Goal: Information Seeking & Learning: Check status

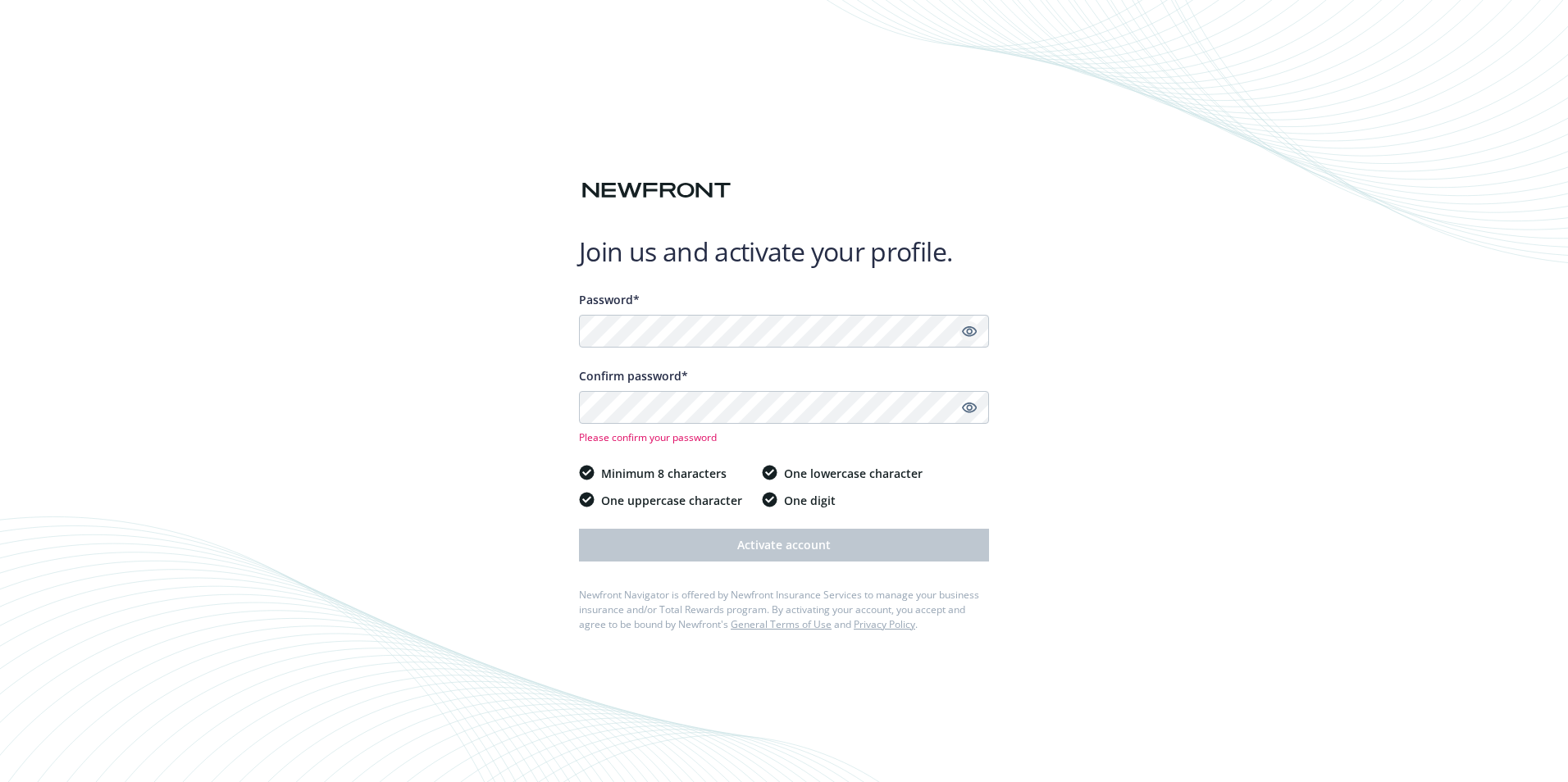
click at [967, 332] on icon "Show password" at bounding box center [969, 331] width 14 height 11
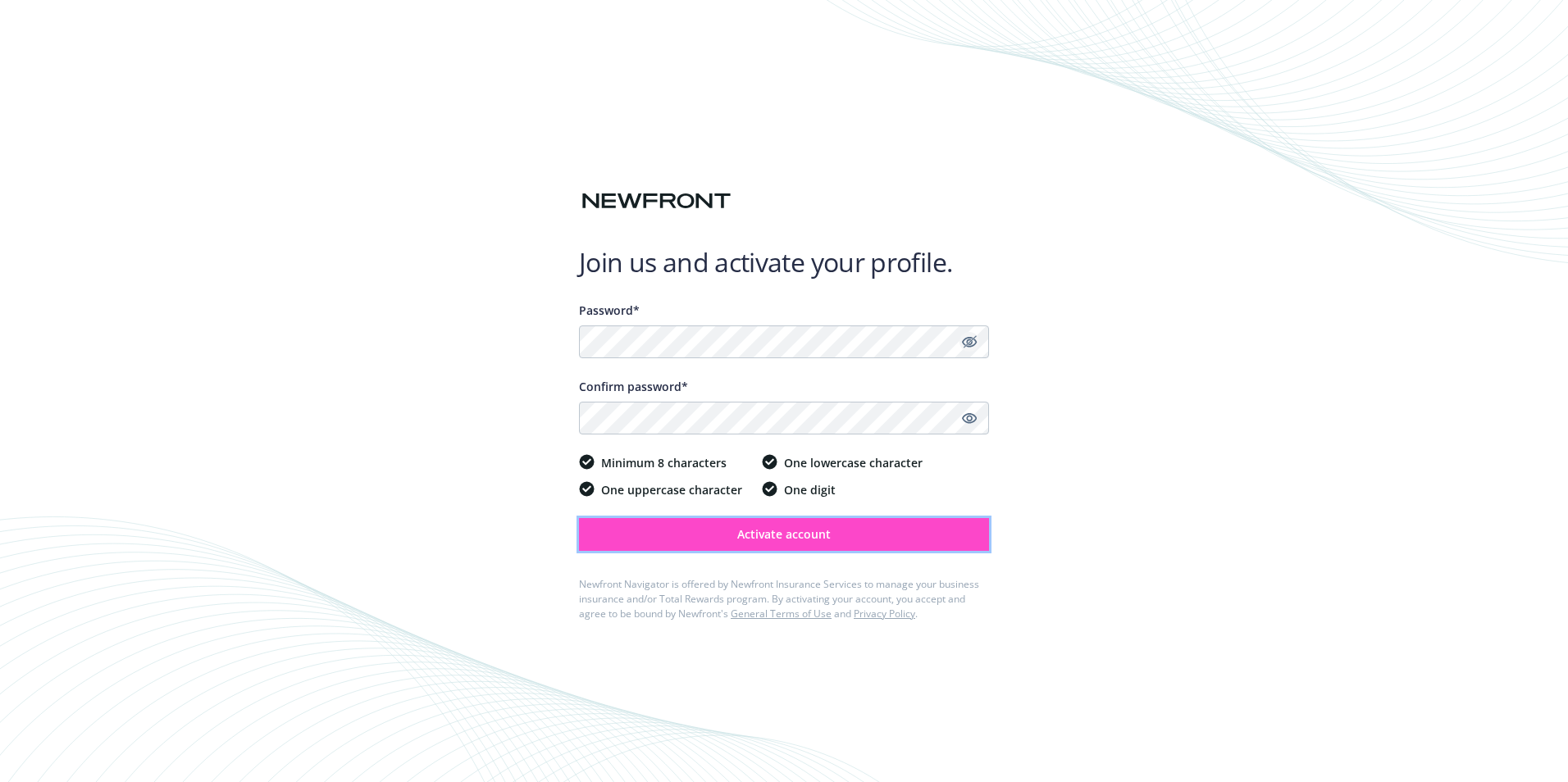
click at [825, 532] on span "Activate account" at bounding box center [784, 534] width 94 height 15
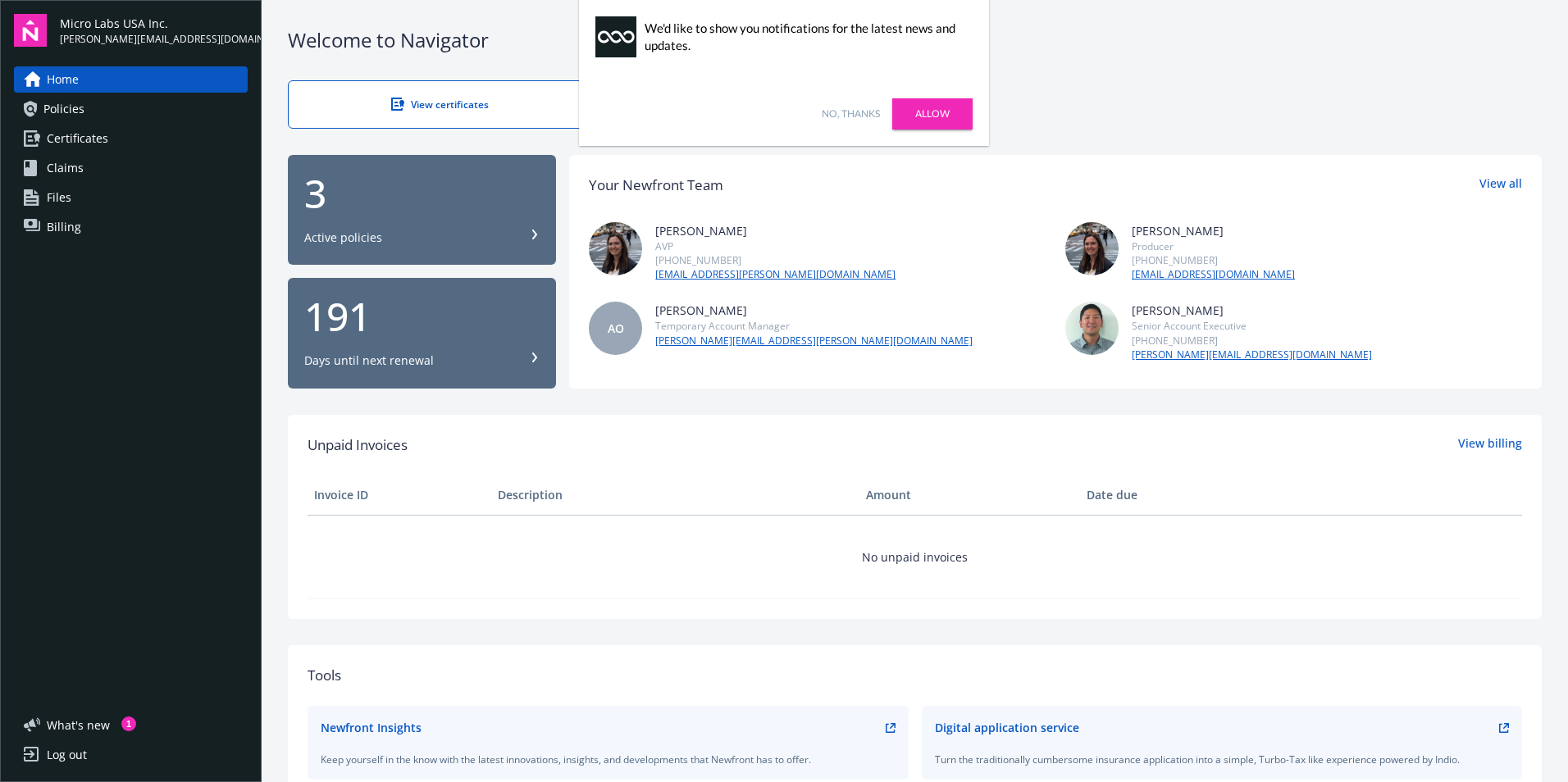
click at [873, 111] on link "No, thanks" at bounding box center [851, 113] width 58 height 14
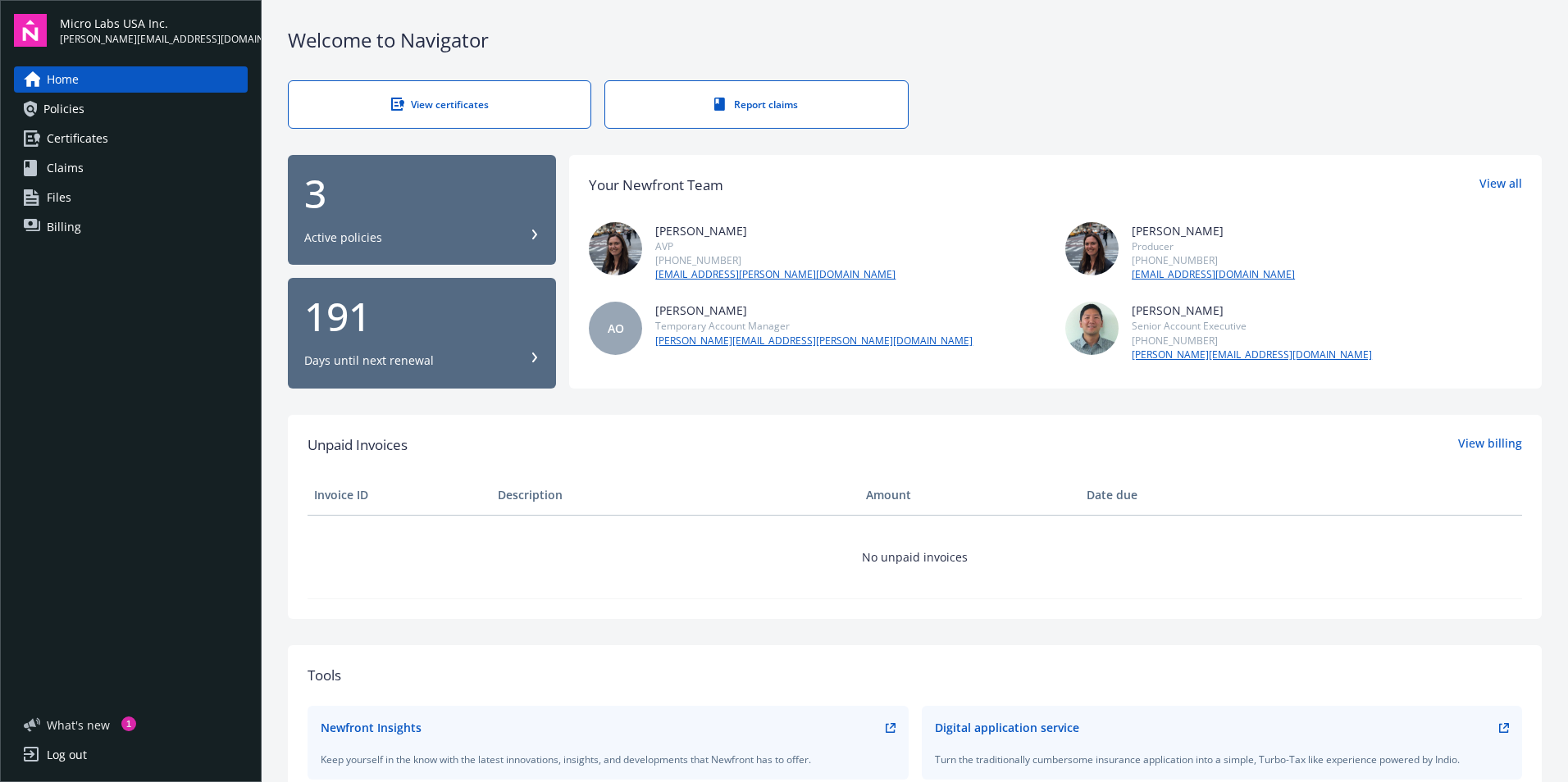
click at [74, 720] on span "What ' s new" at bounding box center [78, 725] width 63 height 17
click at [372, 231] on div "Active policies" at bounding box center [343, 237] width 78 height 16
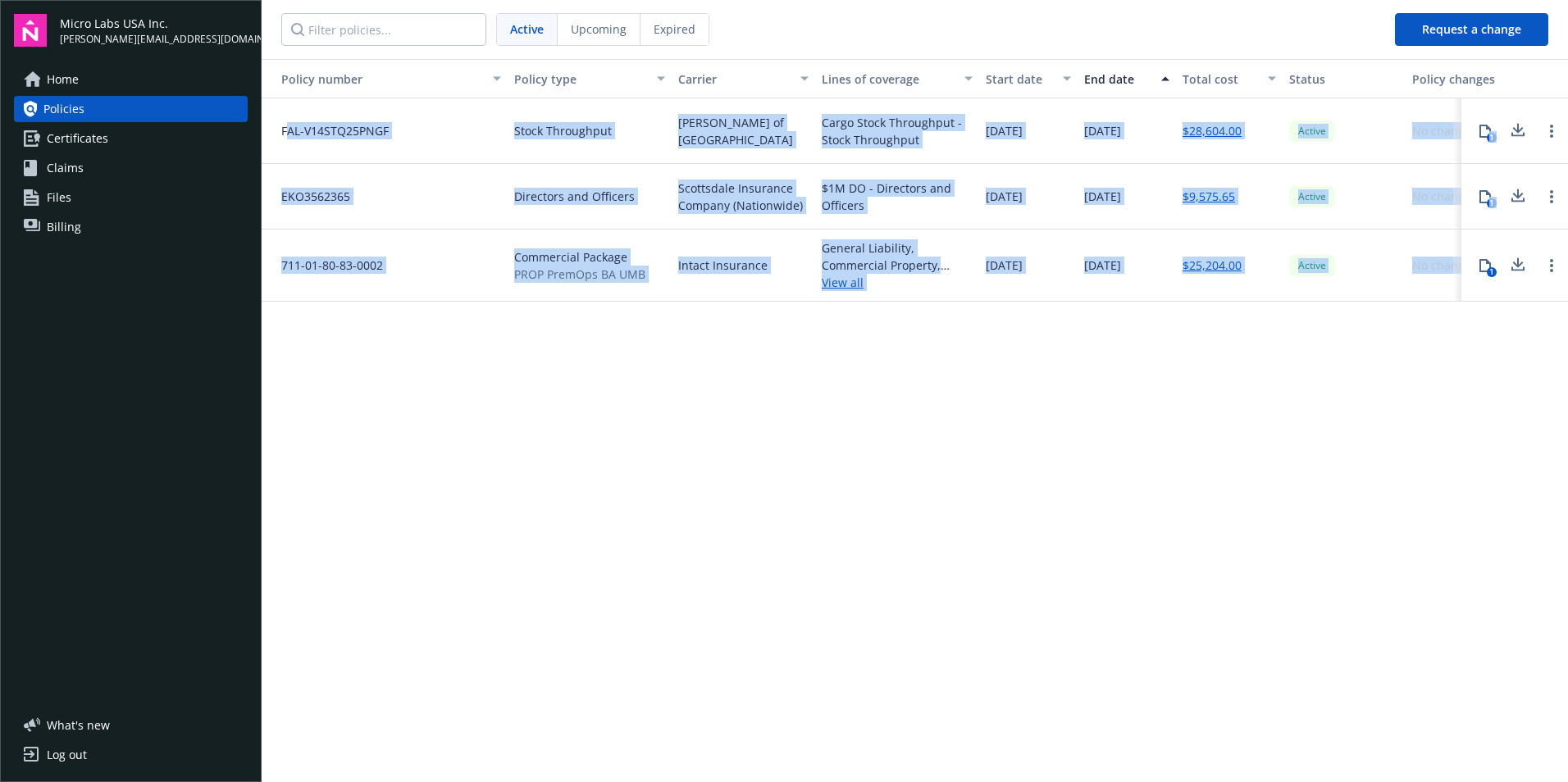
drag, startPoint x: 286, startPoint y: 124, endPoint x: 1502, endPoint y: 331, distance: 1233.5
click at [1502, 331] on div "Policy number Policy type Carrier Lines of coverage Start date End date Total c…" at bounding box center [915, 419] width 1307 height 720
drag, startPoint x: 1502, startPoint y: 331, endPoint x: 977, endPoint y: 414, distance: 531.5
click at [977, 414] on div "Policy number Policy type Carrier Lines of coverage Start date End date Total c…" at bounding box center [915, 419] width 1307 height 720
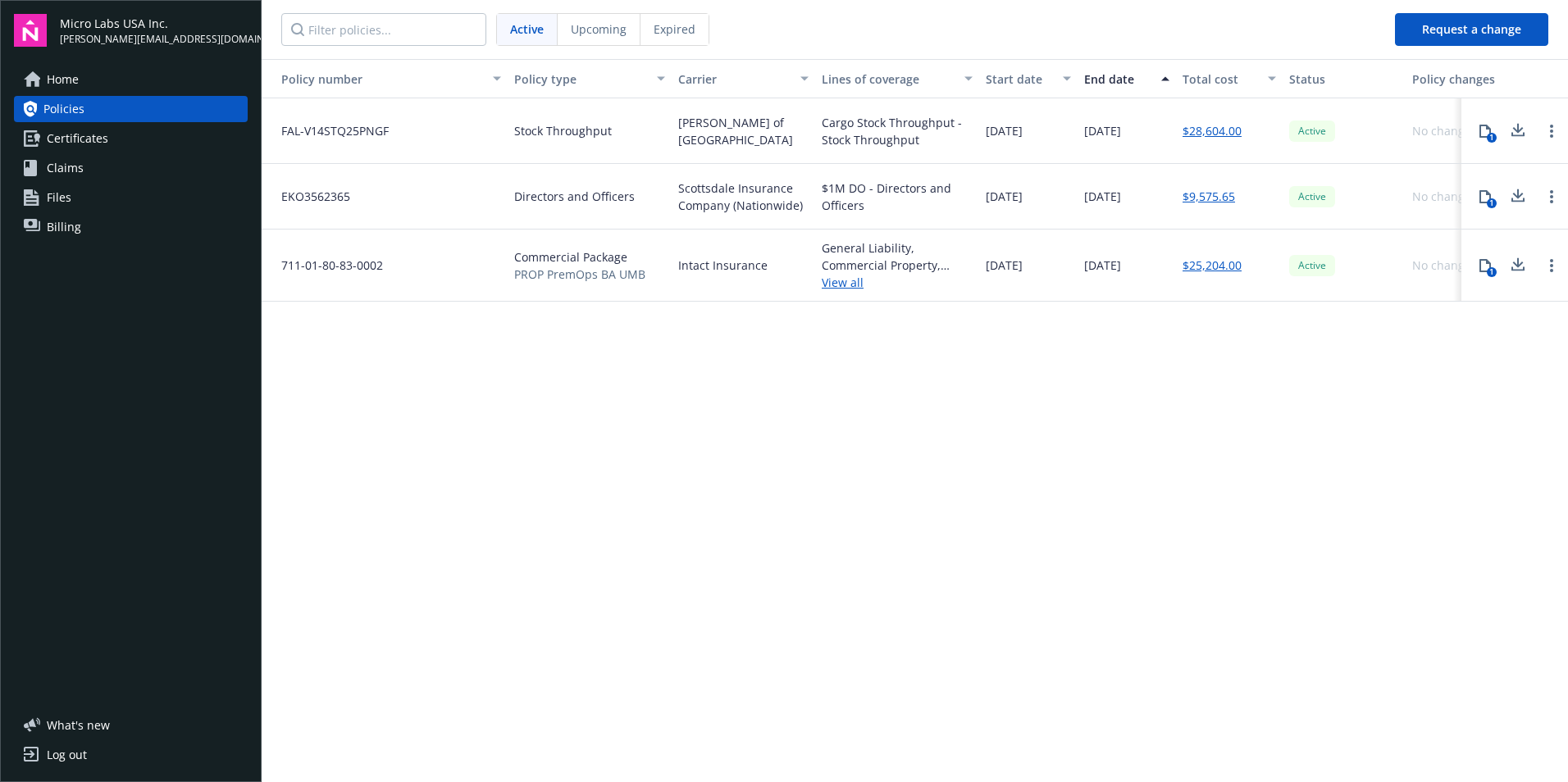
click at [275, 127] on span "FAL-V14STQ25PNGF" at bounding box center [328, 131] width 121 height 17
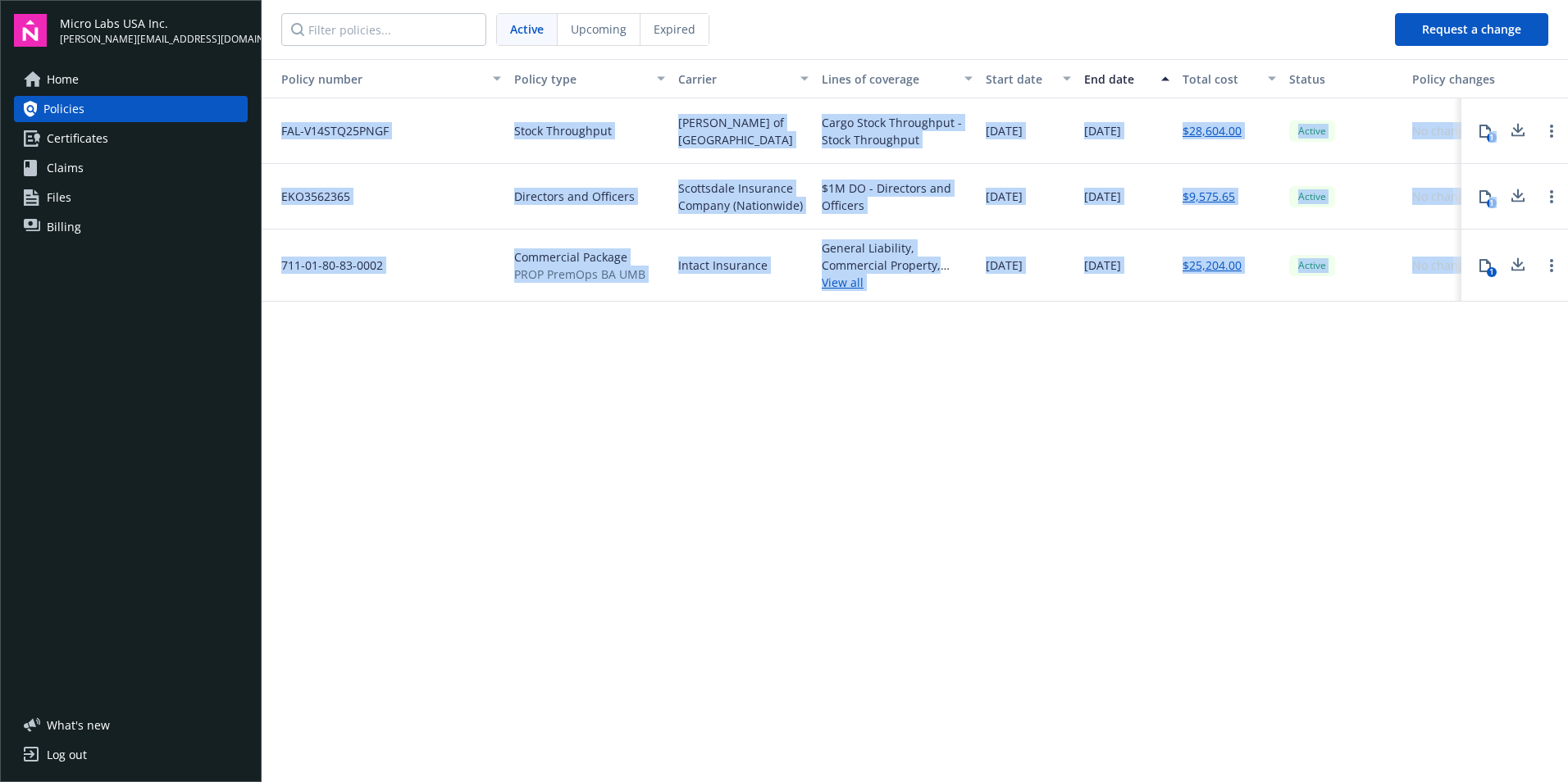
drag, startPoint x: 276, startPoint y: 128, endPoint x: 1465, endPoint y: 278, distance: 1198.4
click at [1465, 278] on div "FAL-V14STQ25PNGF Stock Throughput Lloyd's of London Cargo Stock Throughput - St…" at bounding box center [939, 196] width 1353 height 197
copy div "FAL-V14STQ25PNGF Stock Throughput Lloyd's of London Cargo Stock Throughput - St…"
click at [836, 506] on div "Policy number Policy type Carrier Lines of coverage Start date End date Total c…" at bounding box center [915, 419] width 1307 height 720
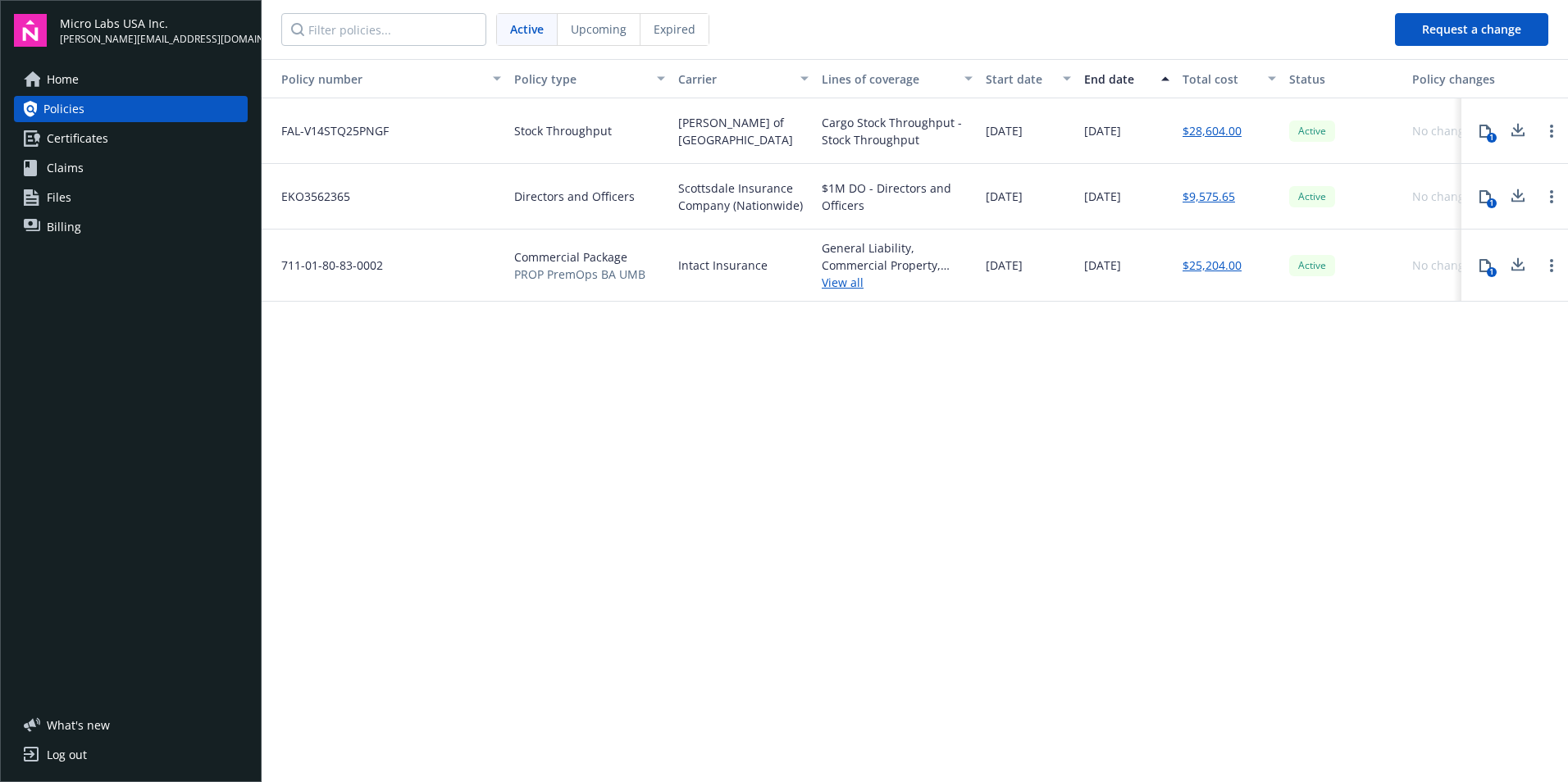
click at [84, 72] on link "Home" at bounding box center [131, 79] width 234 height 26
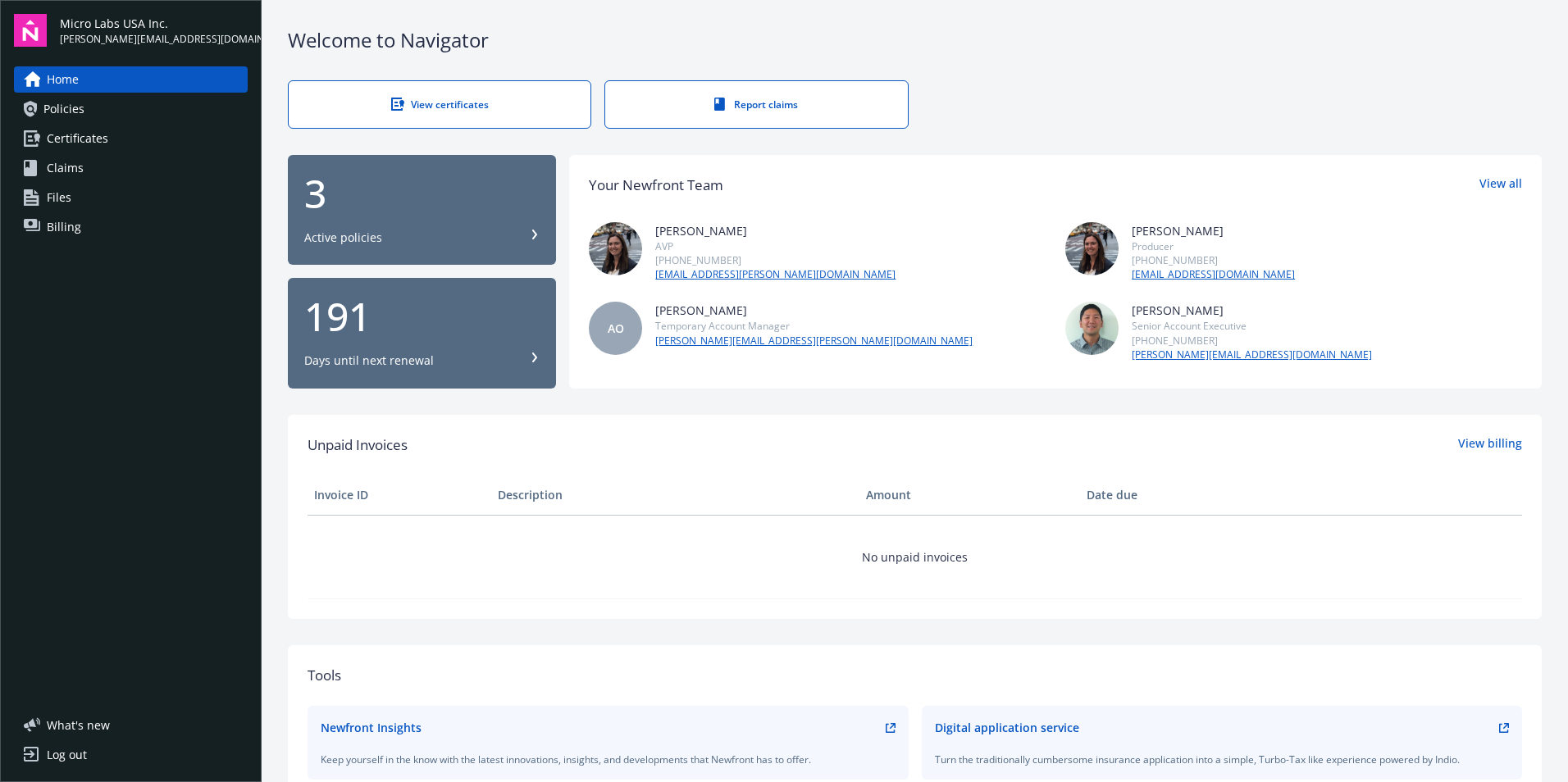
scroll to position [82, 0]
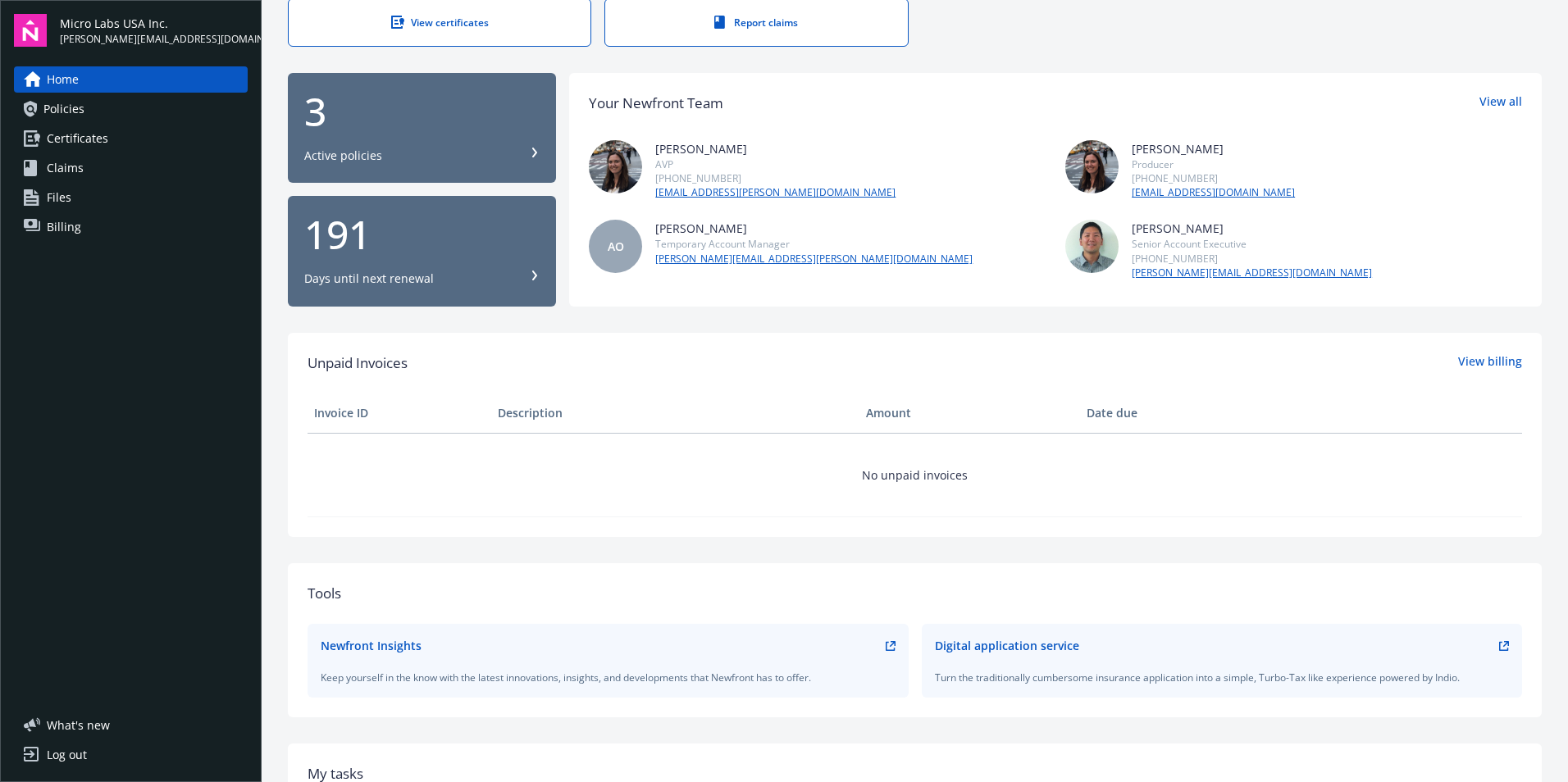
click at [83, 161] on link "Claims" at bounding box center [131, 167] width 234 height 26
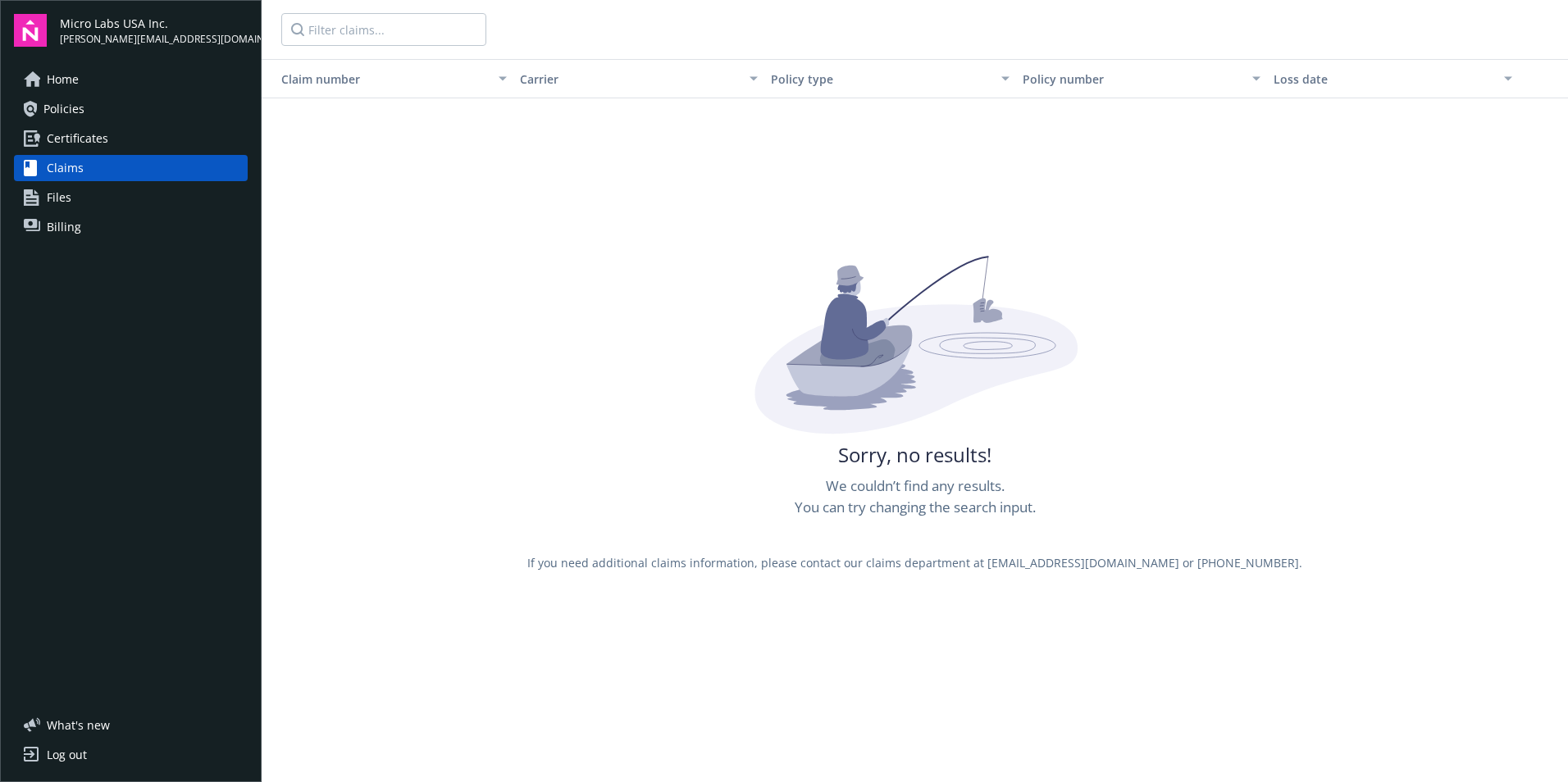
click at [62, 202] on span "Files" at bounding box center [58, 197] width 24 height 26
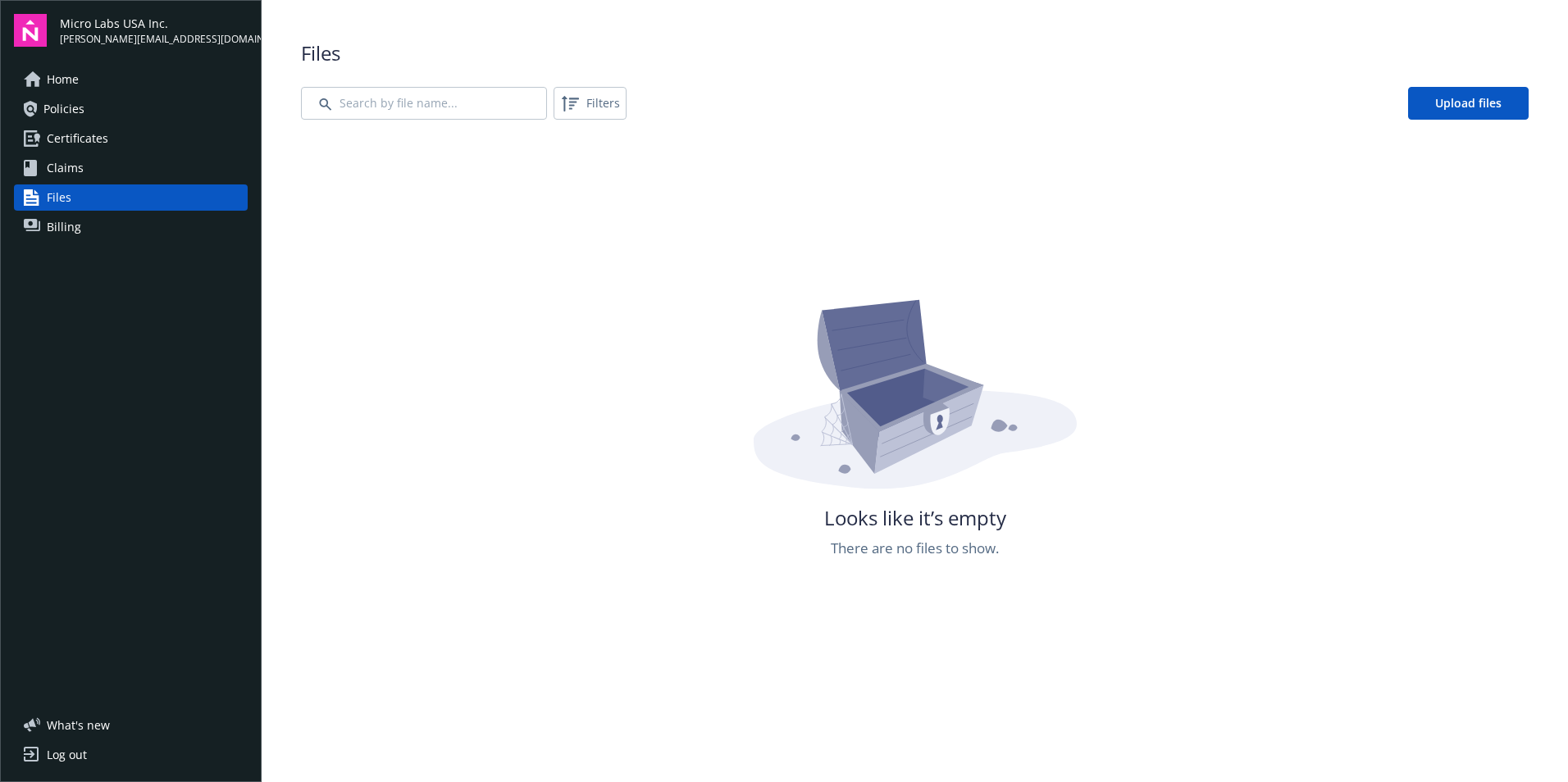
click at [78, 137] on span "Certificates" at bounding box center [77, 138] width 62 height 26
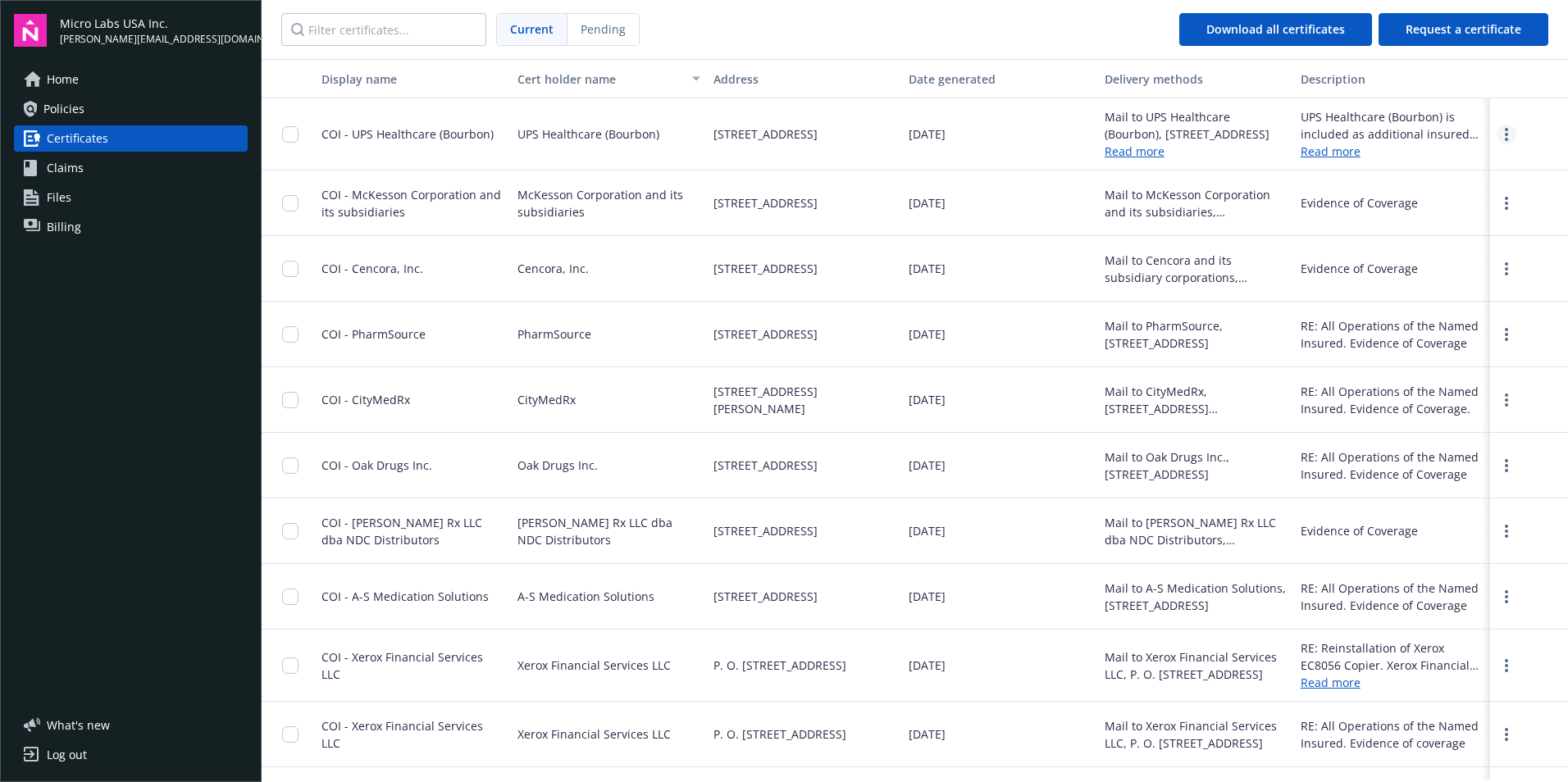
click at [1497, 142] on link "more" at bounding box center [1506, 134] width 19 height 19
click at [1003, 328] on div "02/26/2025" at bounding box center [1000, 334] width 196 height 66
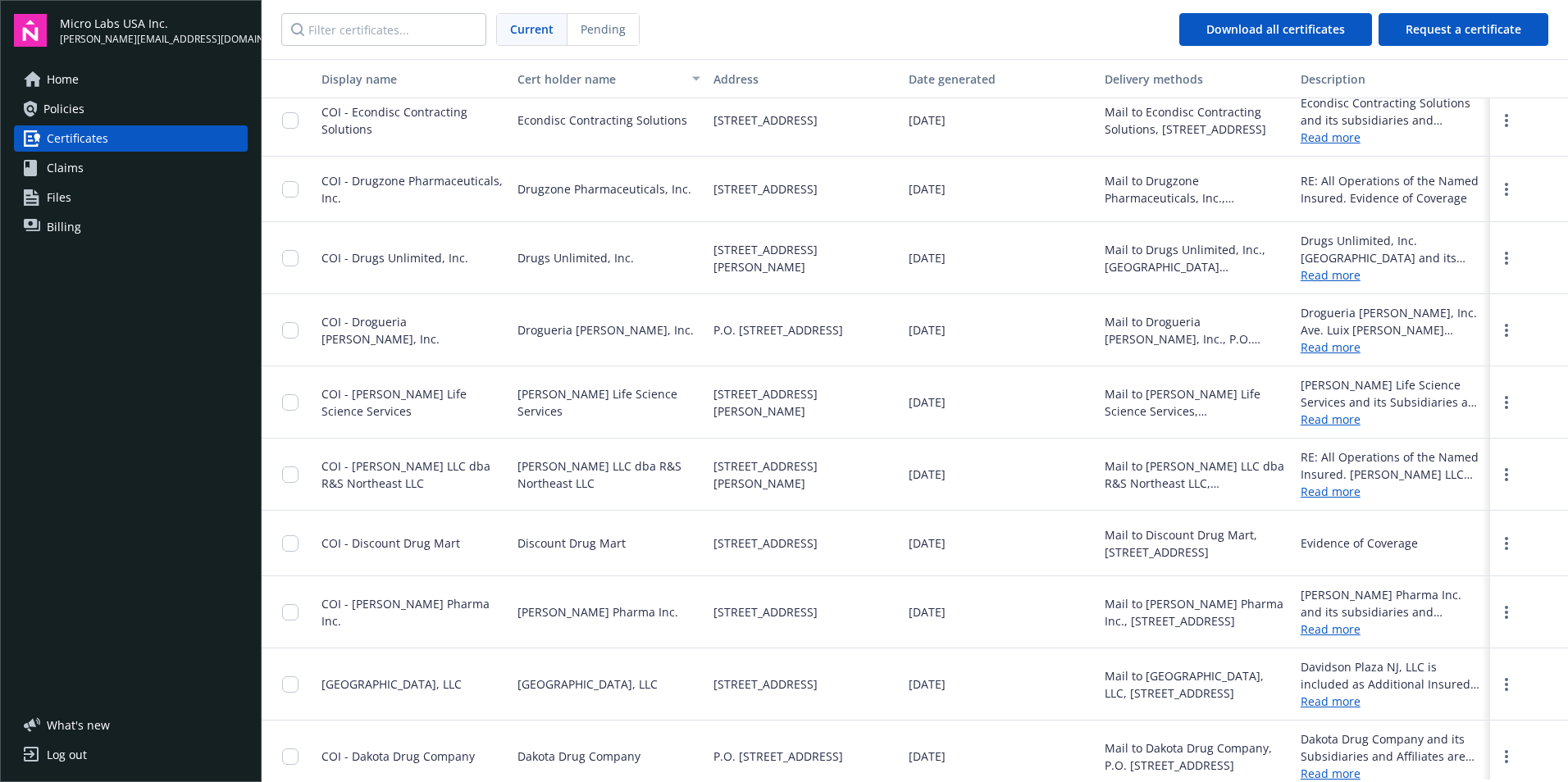
scroll to position [6067, 0]
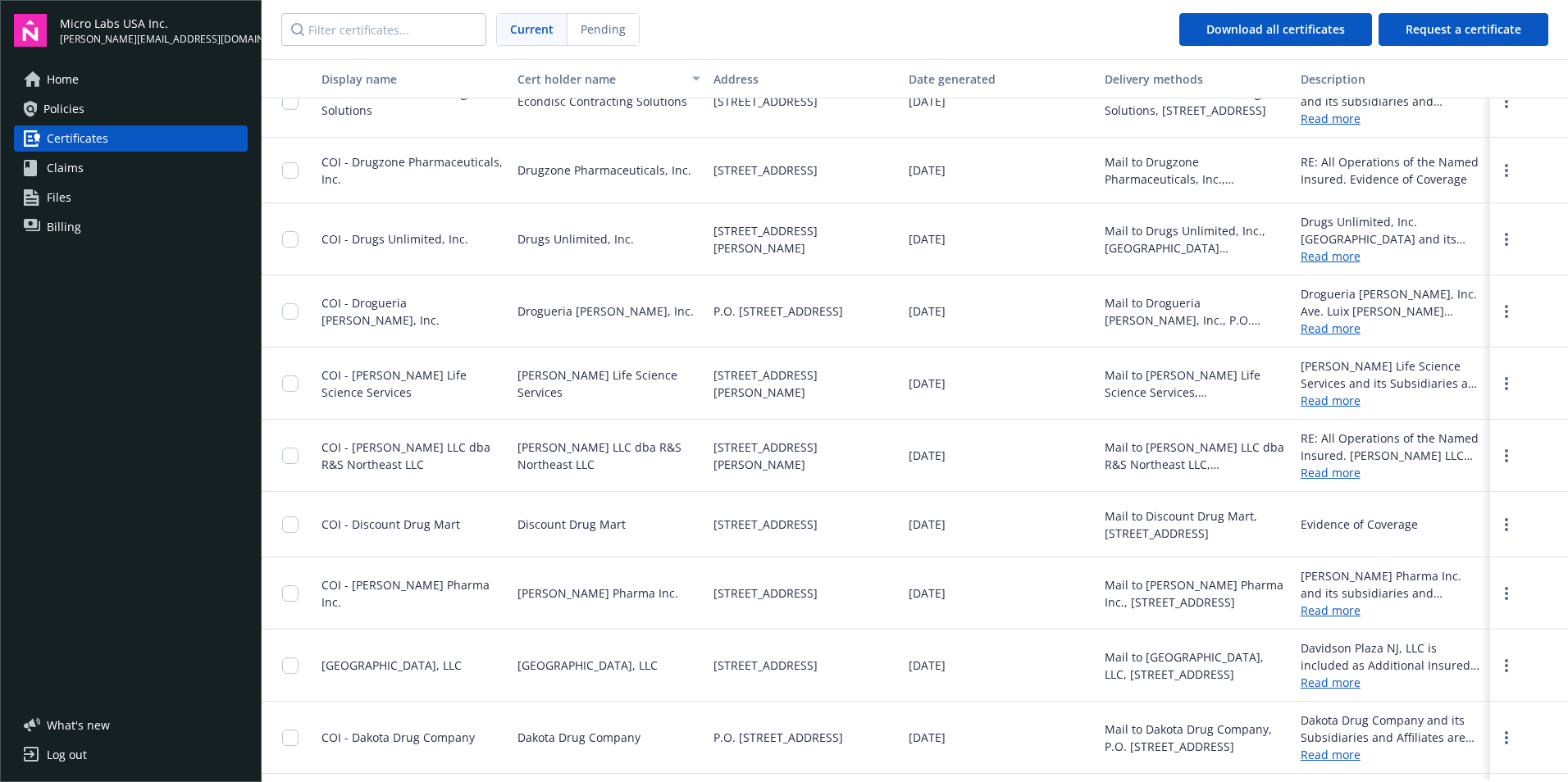
click at [106, 114] on link "Policies" at bounding box center [131, 109] width 234 height 26
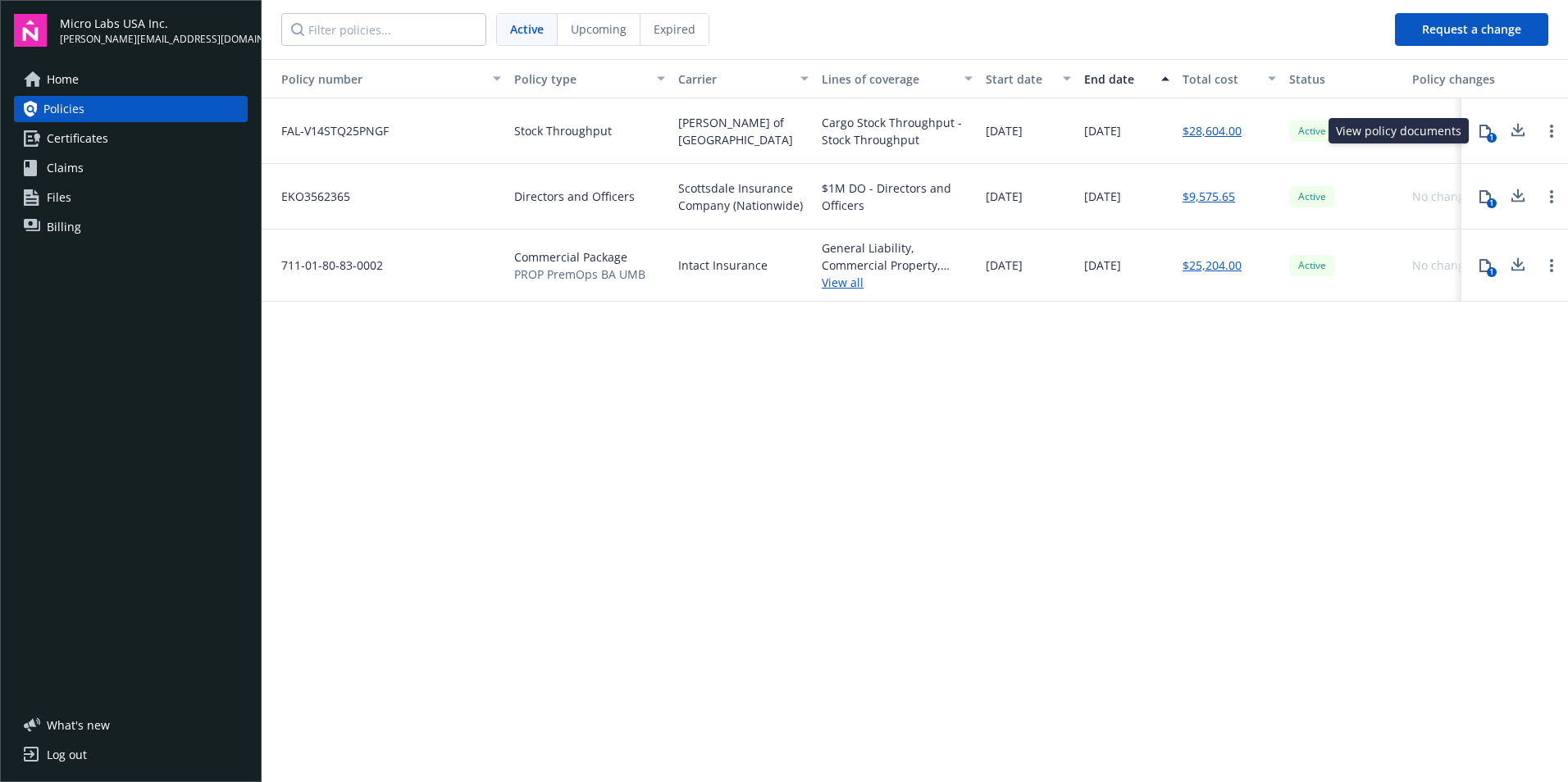
click at [1491, 133] on div "1" at bounding box center [1492, 138] width 10 height 10
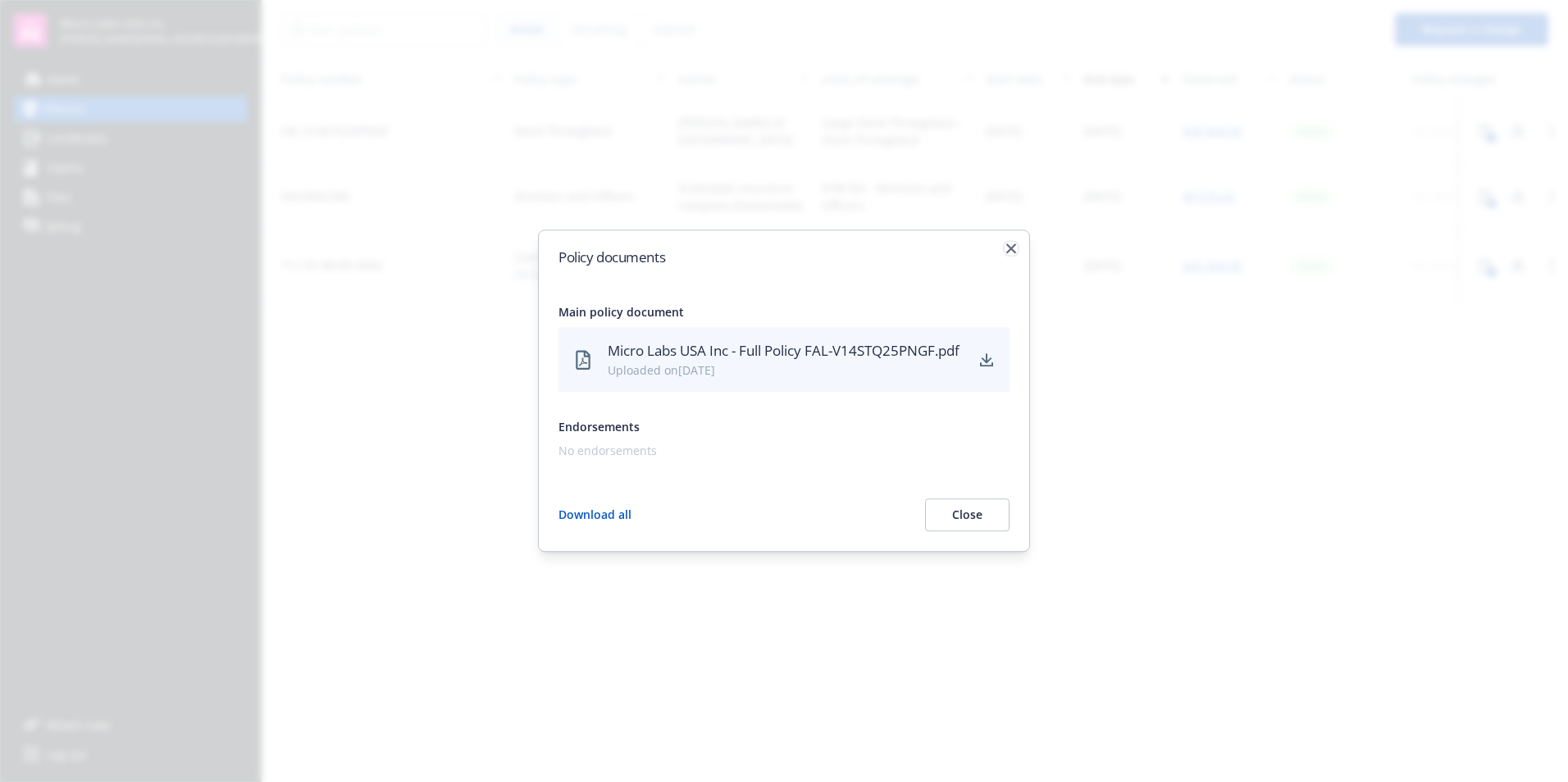
click at [1010, 243] on icon "button" at bounding box center [1011, 248] width 10 height 10
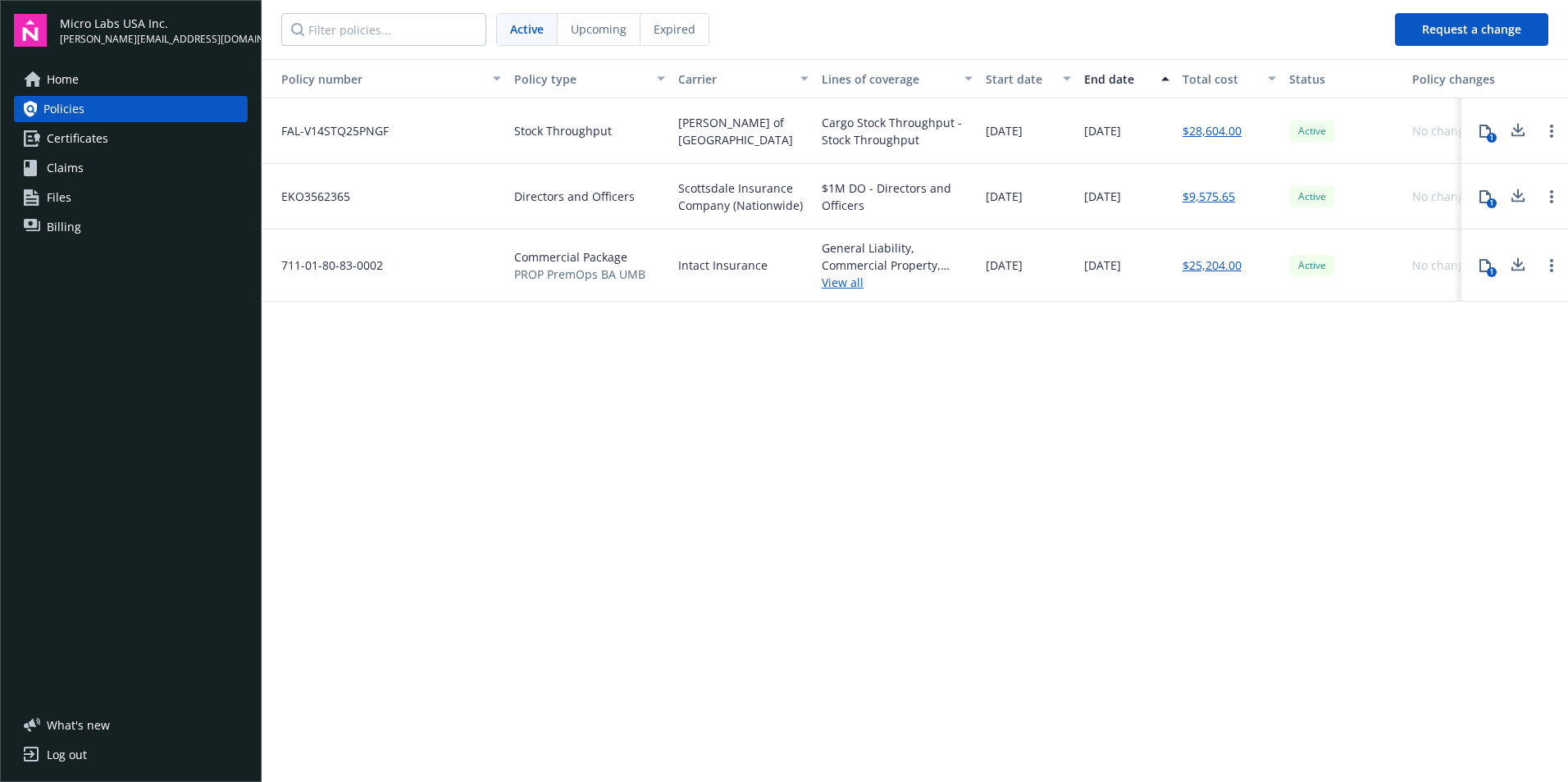
click at [604, 36] on span "Upcoming" at bounding box center [599, 29] width 56 height 17
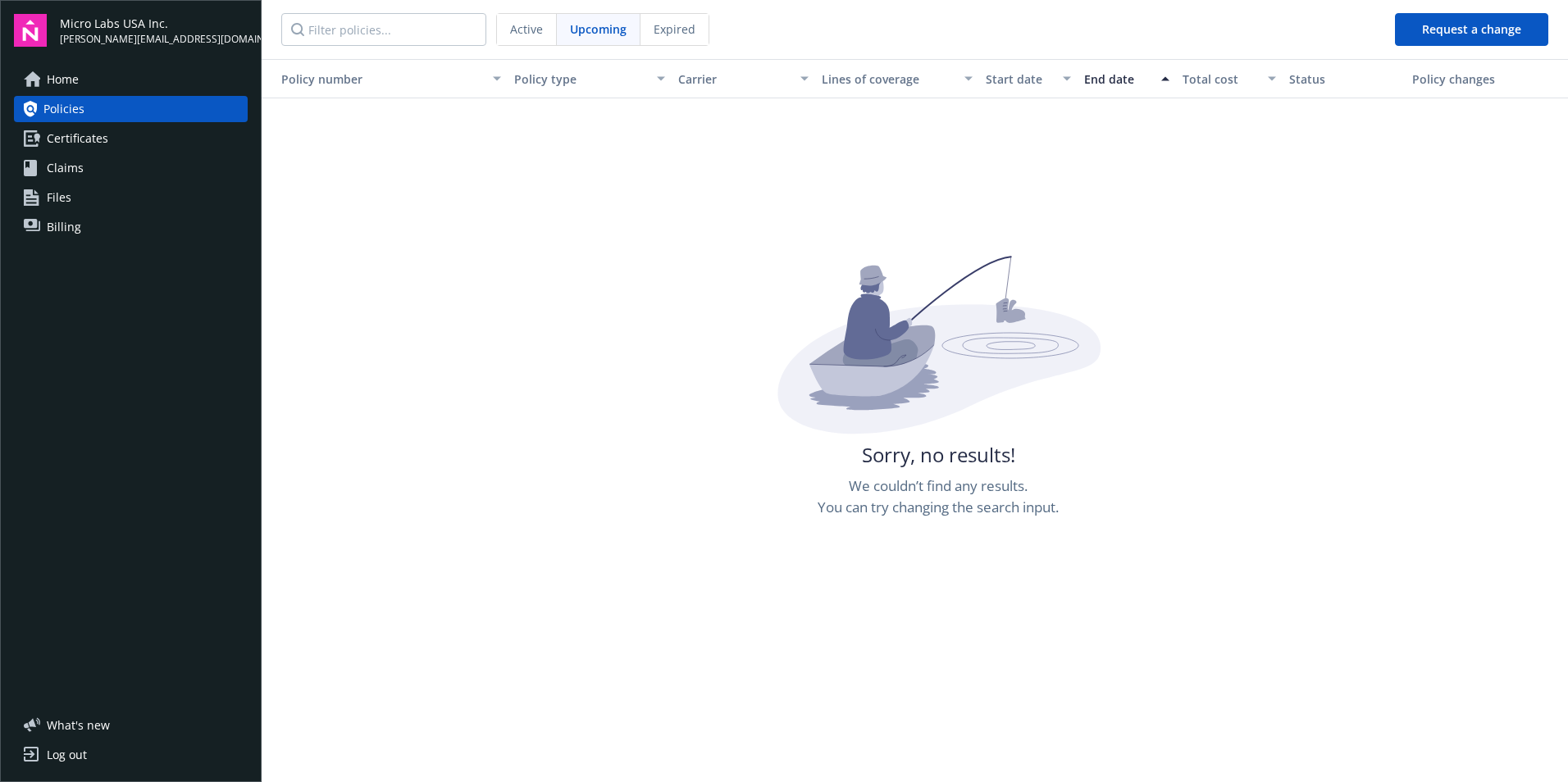
click at [670, 26] on span "Expired" at bounding box center [675, 29] width 42 height 17
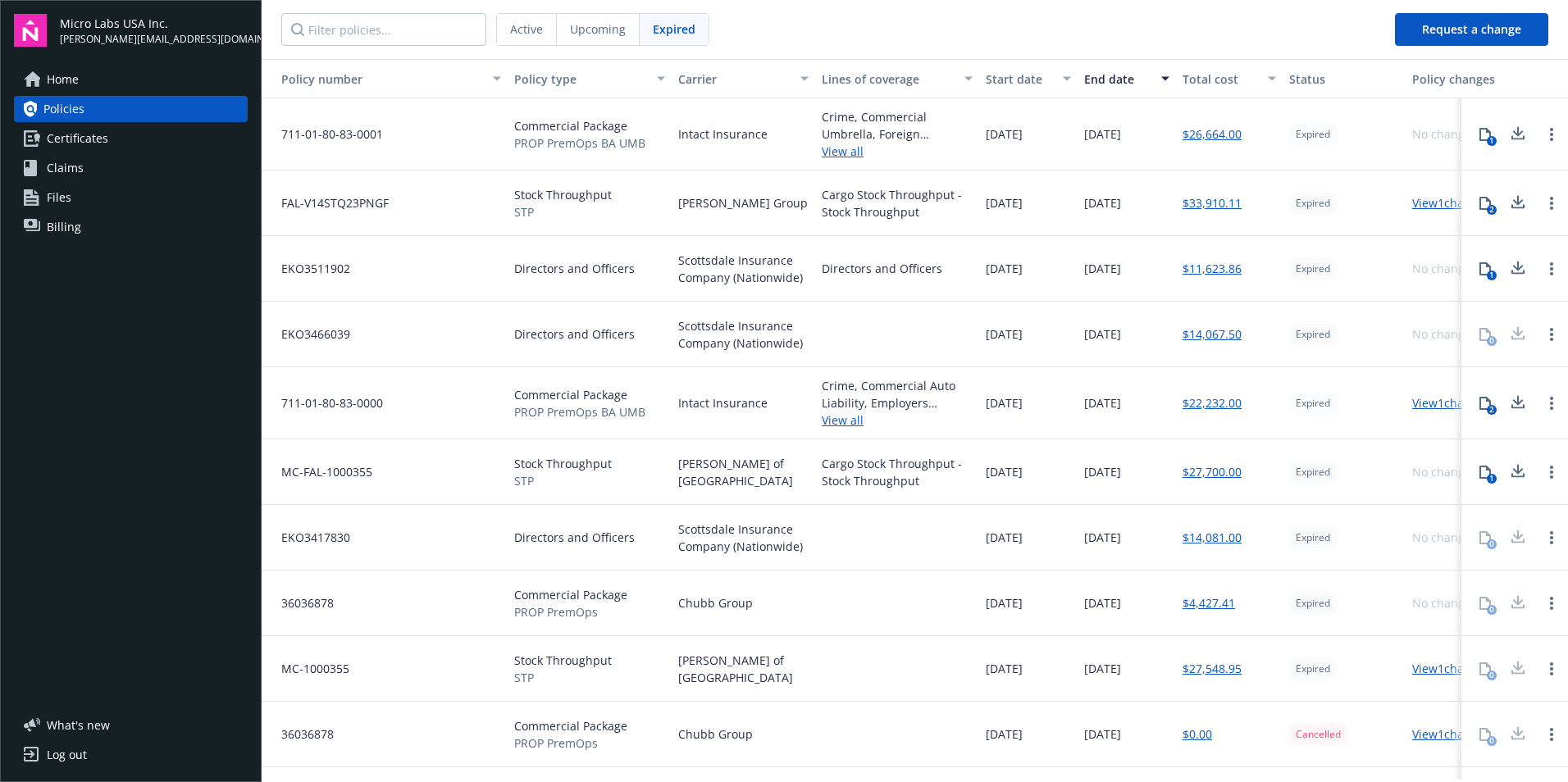
click at [97, 231] on link "Billing" at bounding box center [131, 226] width 234 height 26
